Goal: Task Accomplishment & Management: Use online tool/utility

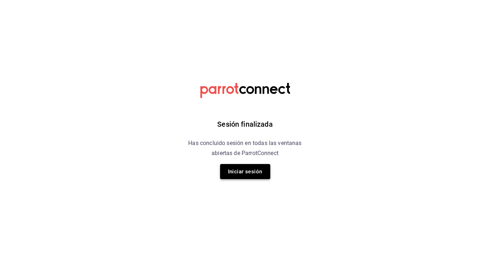
click at [244, 168] on button "Iniciar sesión" at bounding box center [245, 171] width 50 height 15
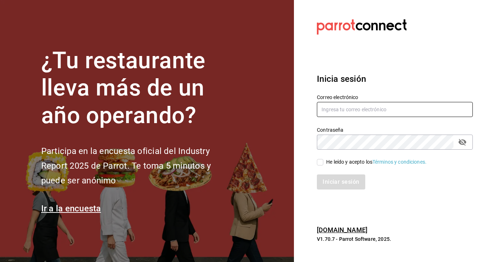
type input "multiuser@foodsociety.com"
click at [320, 164] on input "He leído y acepto los Términos y condiciones." at bounding box center [320, 162] width 6 height 6
checkbox input "true"
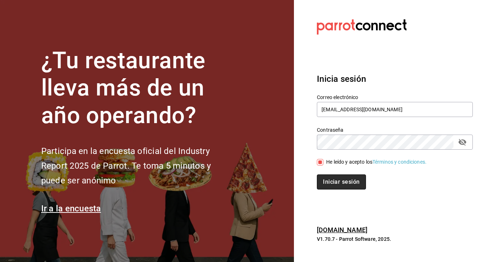
click at [331, 184] on button "Iniciar sesión" at bounding box center [341, 181] width 49 height 15
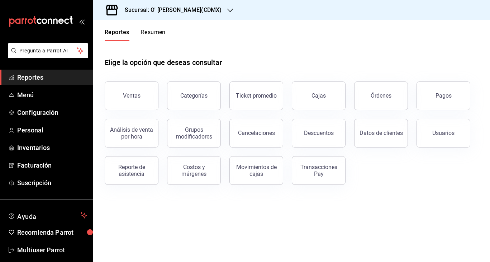
click at [196, 8] on h3 "Sucursal: O' [PERSON_NAME](CDMX)" at bounding box center [170, 10] width 103 height 9
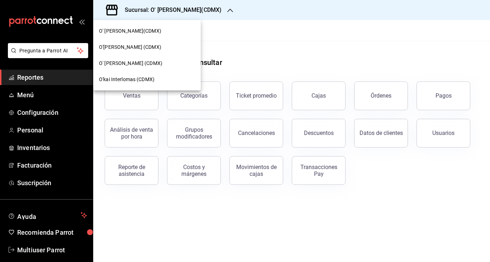
click at [124, 49] on span "O'[PERSON_NAME] (CDMX)" at bounding box center [130, 47] width 62 height 8
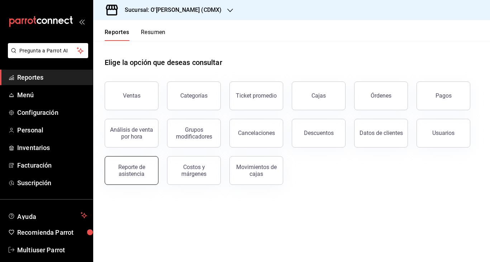
click at [144, 164] on div "Reporte de asistencia" at bounding box center [131, 170] width 44 height 14
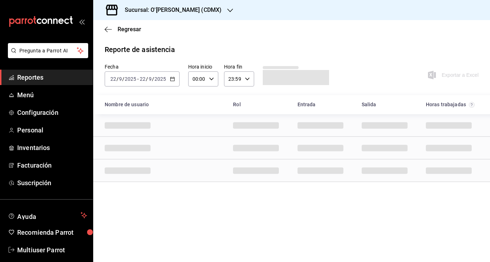
click at [197, 18] on div "Sucursal: O'[PERSON_NAME] (CDMX)" at bounding box center [167, 10] width 137 height 20
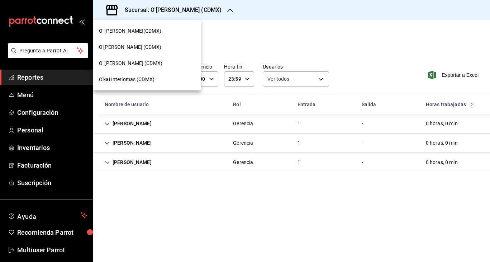
click at [134, 63] on span "O' [PERSON_NAME] (CDMX)" at bounding box center [130, 64] width 63 height 8
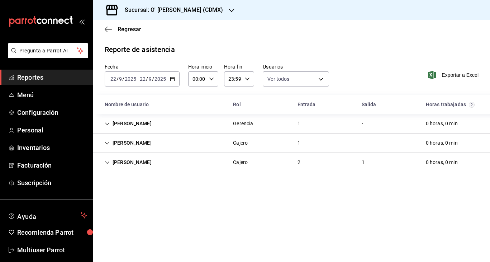
click at [118, 141] on div "[PERSON_NAME]" at bounding box center [128, 142] width 58 height 13
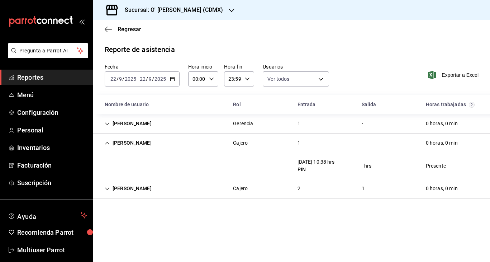
click at [116, 122] on div "[PERSON_NAME]" at bounding box center [128, 123] width 58 height 13
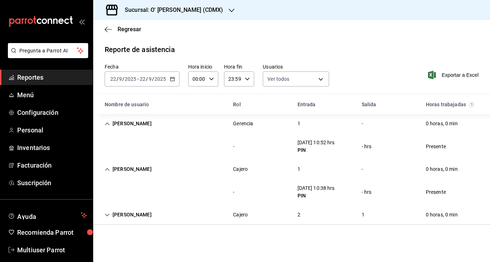
click at [116, 212] on div "[PERSON_NAME]" at bounding box center [128, 214] width 58 height 13
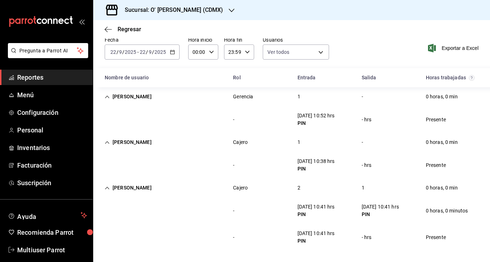
click at [172, 56] on div "[DATE] [DATE] - [DATE] [DATE]" at bounding box center [142, 51] width 75 height 15
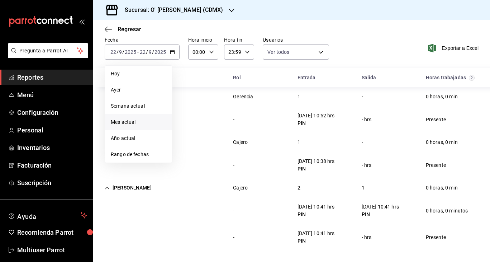
click at [134, 122] on span "Mes actual" at bounding box center [139, 122] width 56 height 8
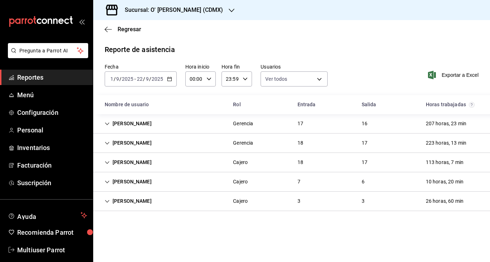
click at [190, 8] on h3 "Sucursal: O' [PERSON_NAME] (CDMX)" at bounding box center [171, 10] width 104 height 9
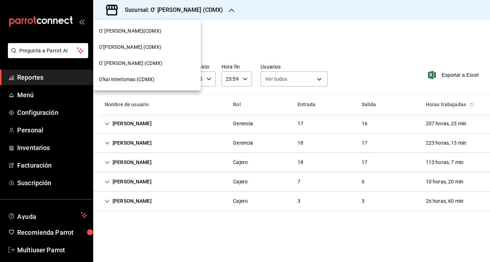
click at [247, 29] on div at bounding box center [245, 131] width 490 height 262
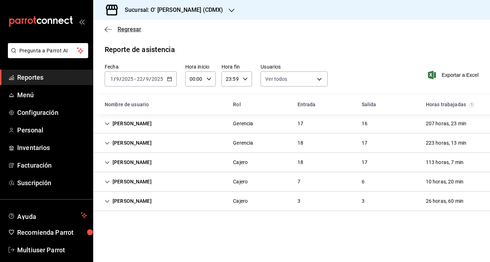
click at [120, 28] on span "Regresar" at bounding box center [130, 29] width 24 height 7
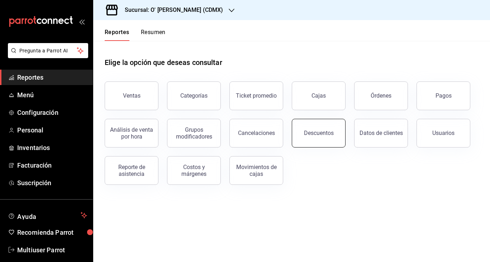
click at [313, 127] on button "Descuentos" at bounding box center [319, 133] width 54 height 29
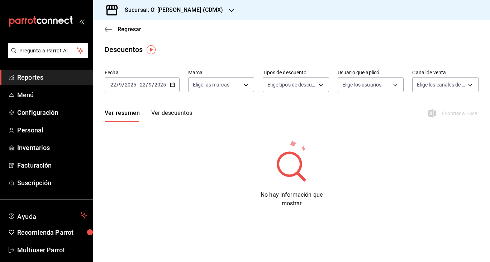
click at [175, 83] on div "[DATE] [DATE] - [DATE] [DATE]" at bounding box center [142, 84] width 75 height 15
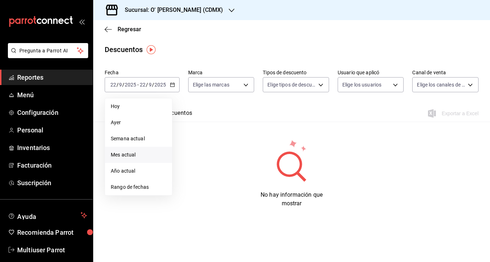
click at [129, 156] on span "Mes actual" at bounding box center [139, 155] width 56 height 8
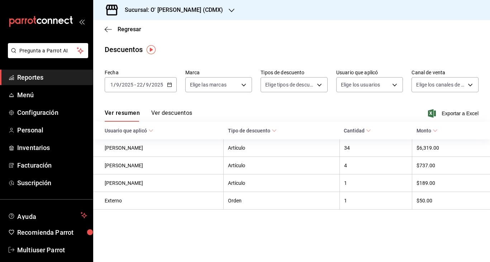
click at [185, 12] on h3 "Sucursal: O' [PERSON_NAME] (CDMX)" at bounding box center [171, 10] width 104 height 9
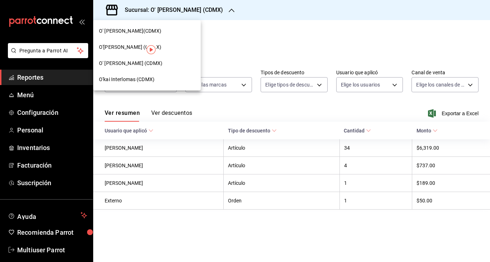
click at [131, 45] on span "O'[PERSON_NAME] (CDMX)" at bounding box center [130, 47] width 62 height 8
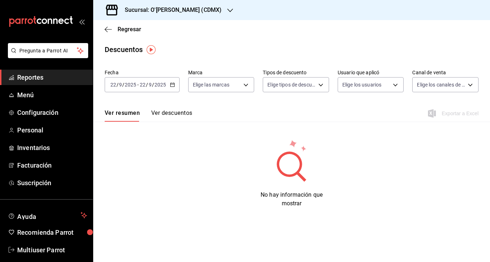
click at [175, 85] on div "[DATE] [DATE] - [DATE] [DATE]" at bounding box center [142, 84] width 75 height 15
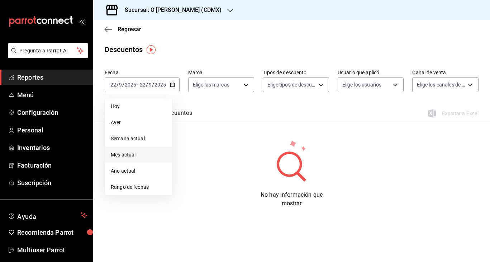
click at [136, 153] on span "Mes actual" at bounding box center [139, 155] width 56 height 8
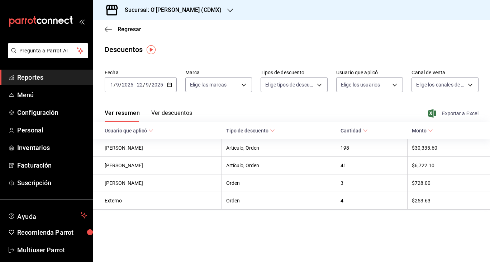
click at [450, 114] on span "Exportar a Excel" at bounding box center [454, 113] width 49 height 9
